Goal: Navigation & Orientation: Find specific page/section

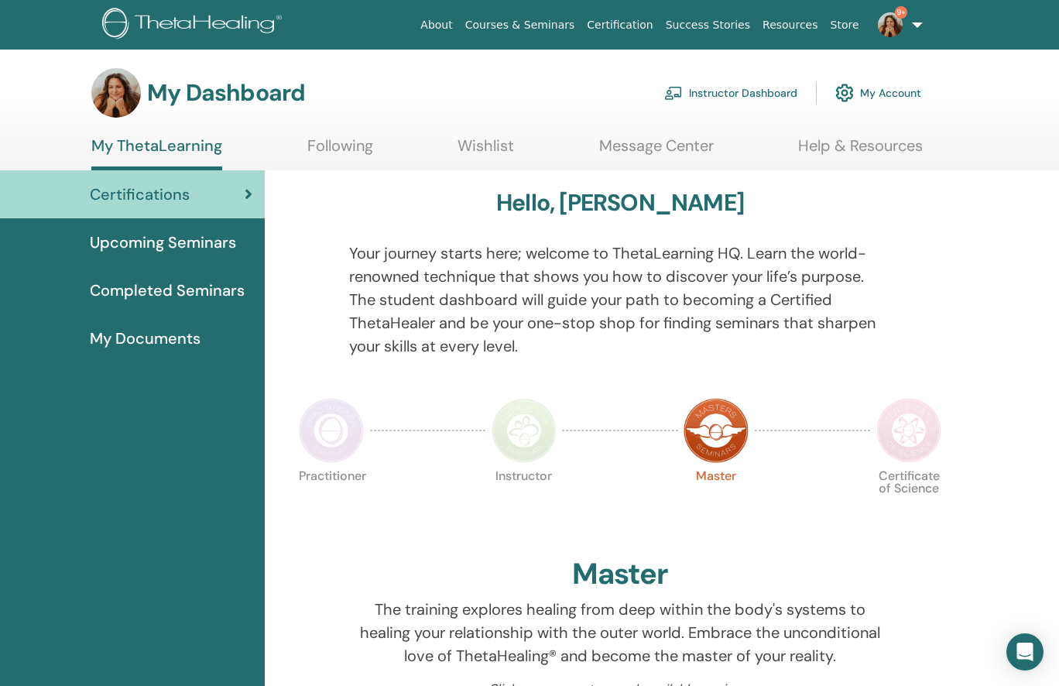
click at [742, 96] on link "Instructor Dashboard" at bounding box center [730, 93] width 133 height 34
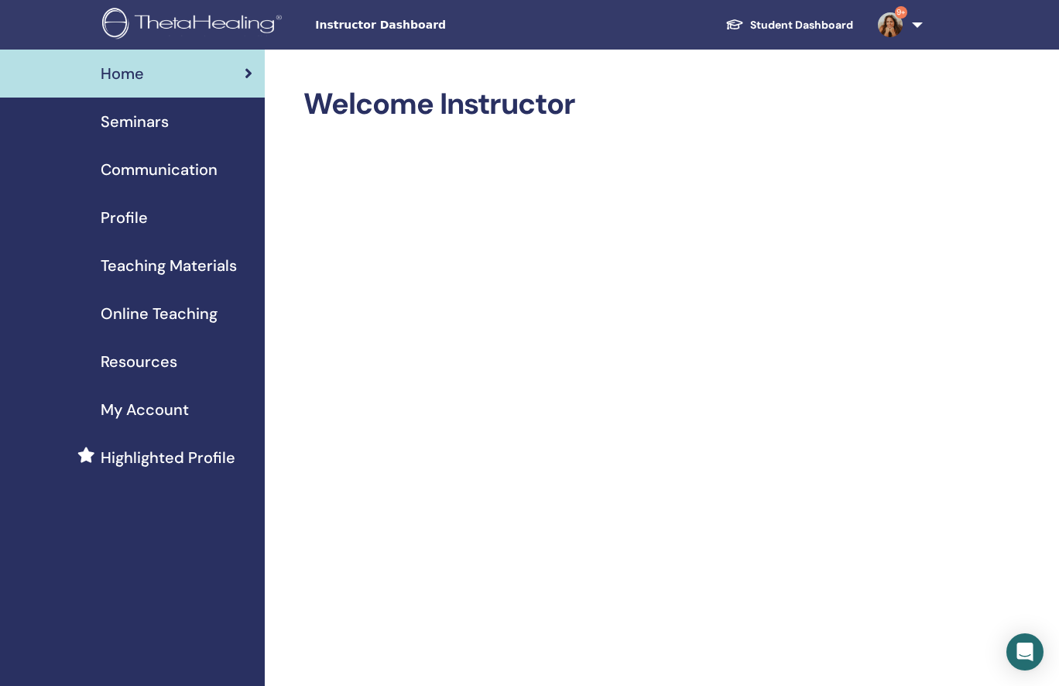
click at [165, 123] on span "Seminars" at bounding box center [135, 121] width 68 height 23
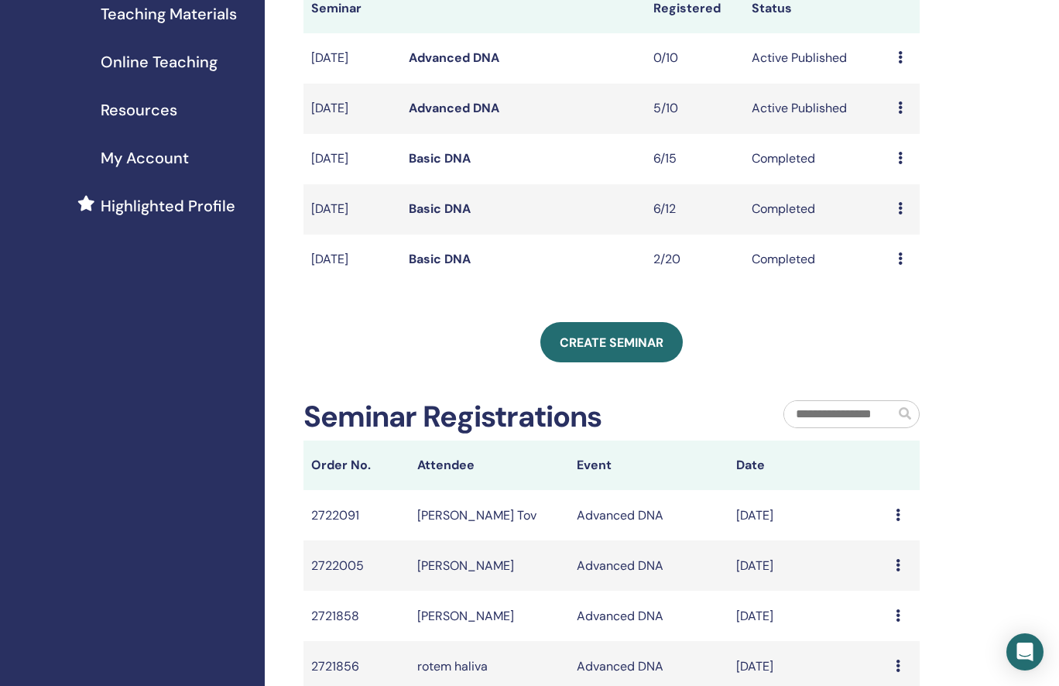
scroll to position [210, 0]
